Goal: Task Accomplishment & Management: Manage account settings

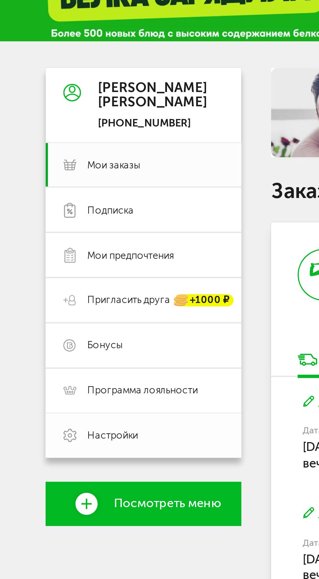
click at [54, 162] on span "Настройки" at bounding box center [50, 161] width 15 height 4
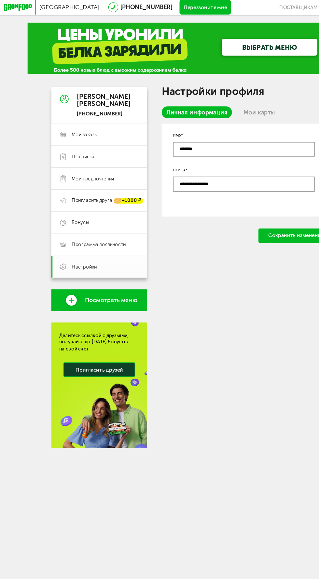
click at [149, 68] on link "Мои карты" at bounding box center [156, 67] width 24 height 7
